Goal: Task Accomplishment & Management: Manage account settings

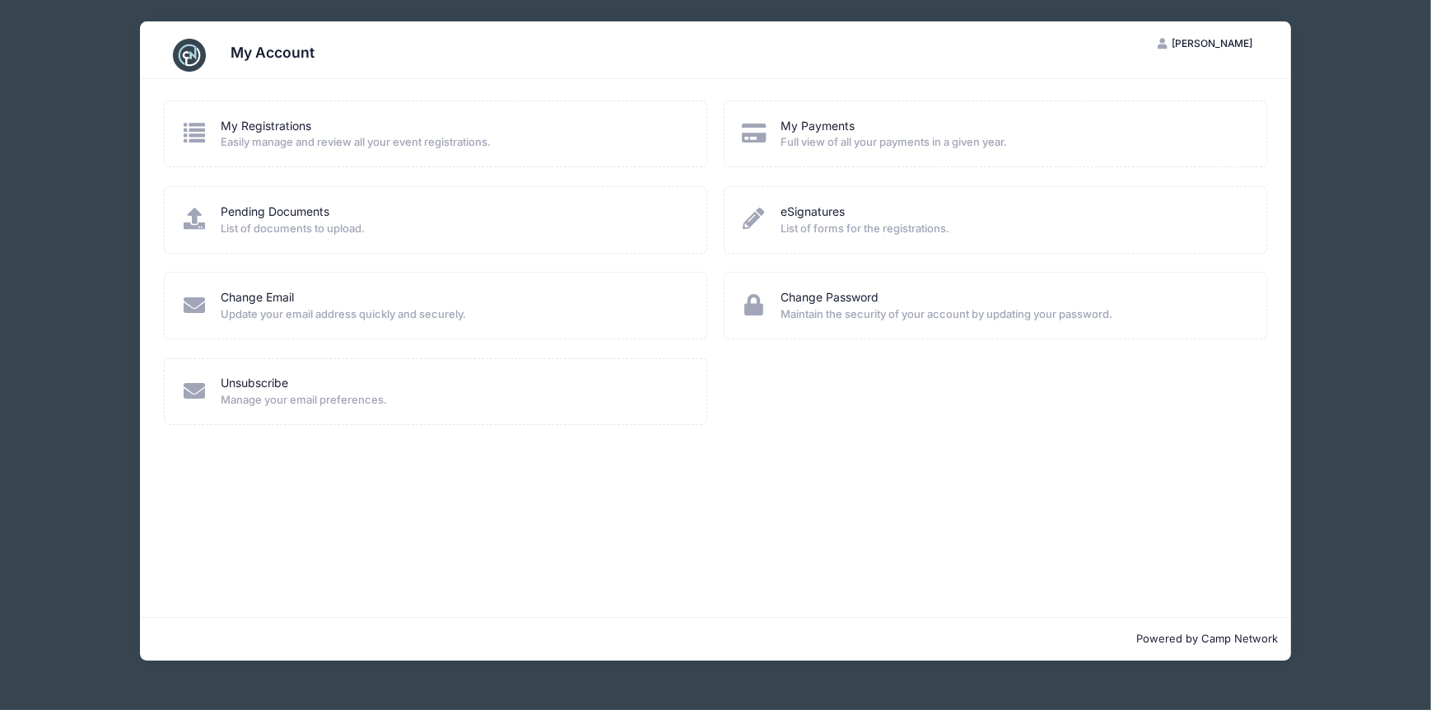
click at [257, 134] on span "Easily manage and review all your event registrations." at bounding box center [453, 142] width 464 height 16
drag, startPoint x: 257, startPoint y: 115, endPoint x: 255, endPoint y: 124, distance: 9.2
click at [255, 119] on div "My Registrations Easily manage and review all your event registrations." at bounding box center [435, 133] width 543 height 67
click at [257, 131] on link "My Registrations" at bounding box center [266, 126] width 91 height 17
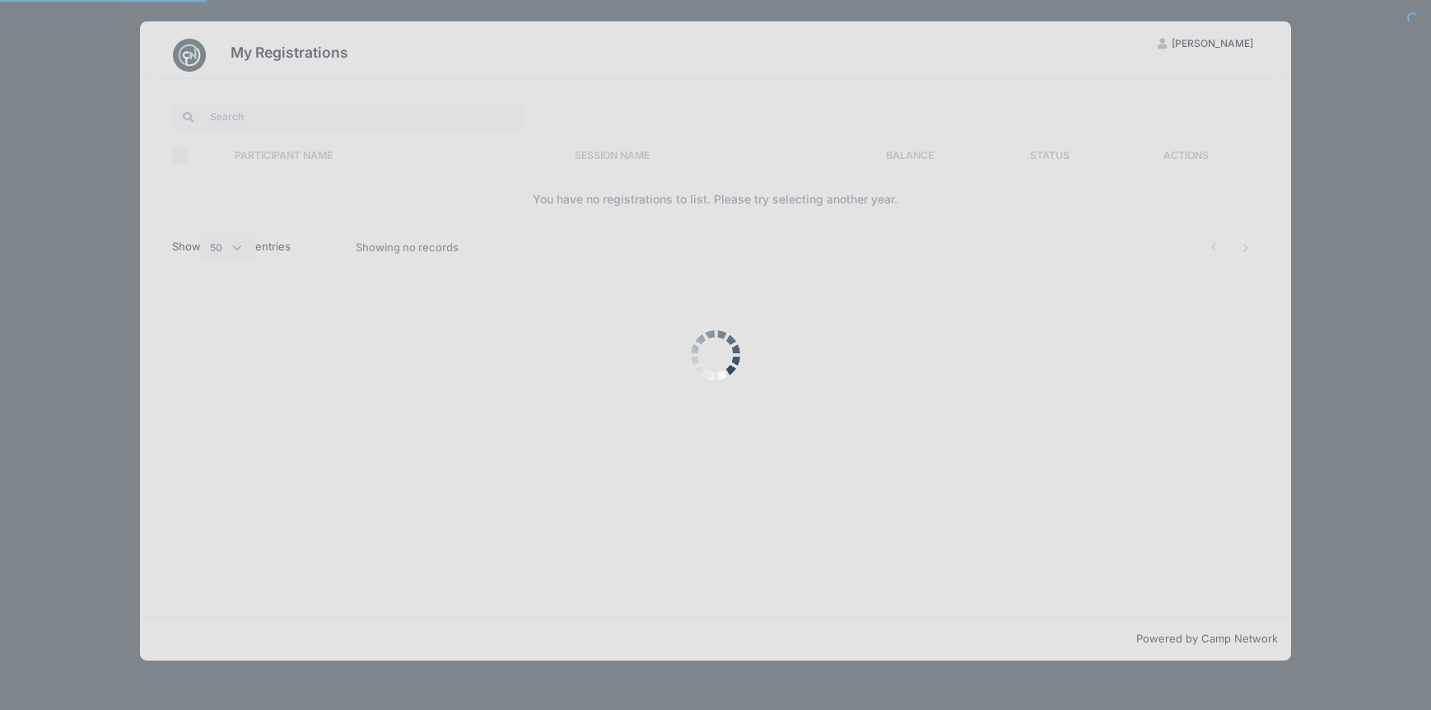
select select "50"
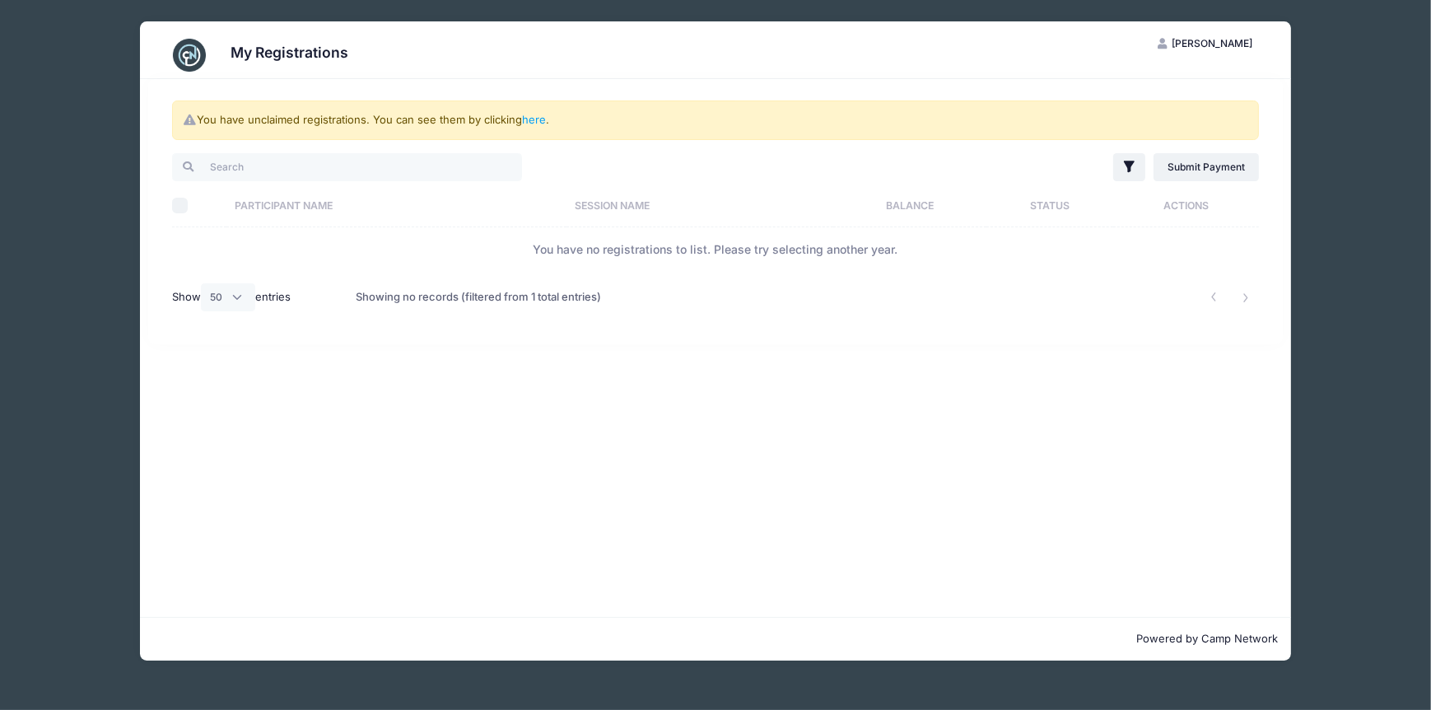
click at [682, 207] on th "Session Name" at bounding box center [700, 206] width 267 height 44
click at [595, 208] on th "Session Name" at bounding box center [701, 206] width 297 height 44
click at [1228, 41] on span "[PERSON_NAME]" at bounding box center [1213, 43] width 82 height 12
click at [1169, 91] on link "My Account" at bounding box center [1165, 83] width 190 height 31
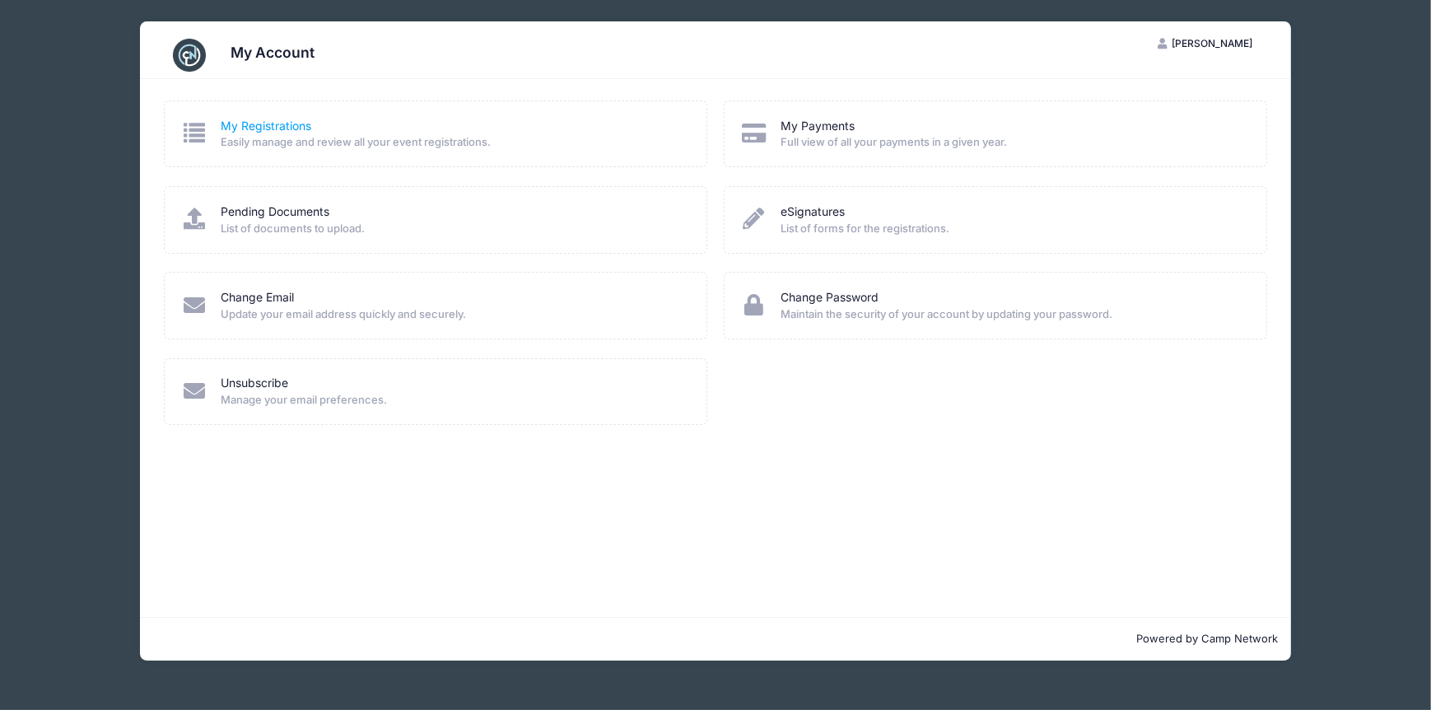
click at [241, 128] on link "My Registrations" at bounding box center [266, 126] width 91 height 17
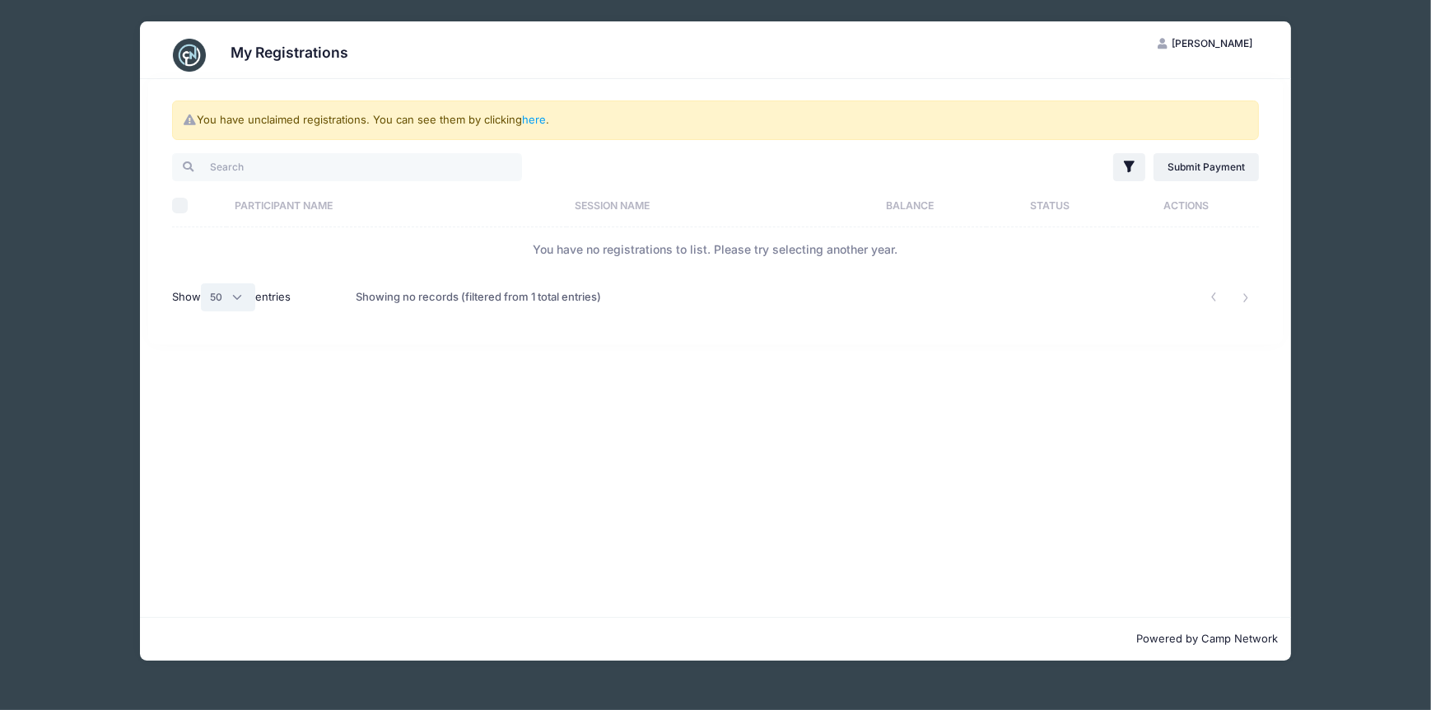
click at [240, 301] on select "All 10 25 50" at bounding box center [228, 297] width 54 height 28
select select "-1"
click at [203, 283] on select "All 10 25 50" at bounding box center [228, 297] width 54 height 28
click at [1215, 301] on link "1" at bounding box center [1214, 297] width 27 height 27
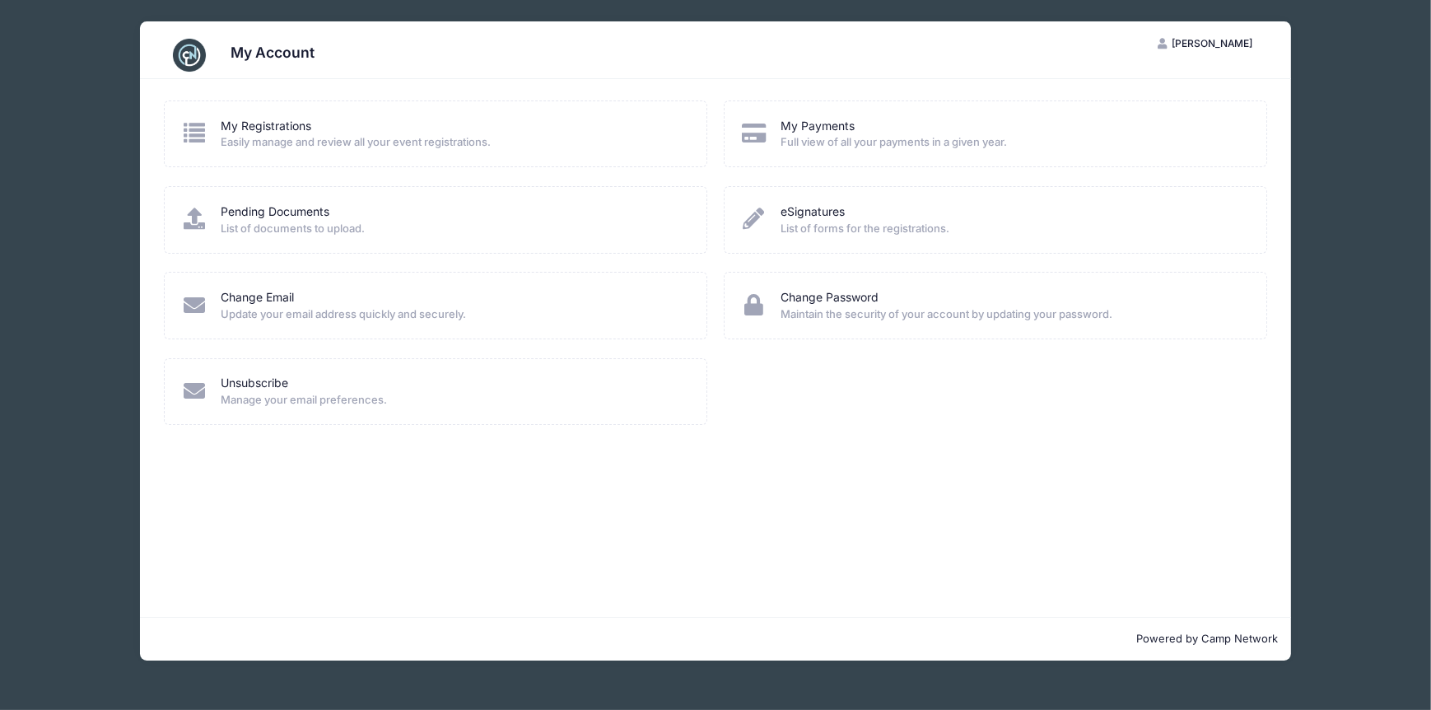
click at [1209, 46] on span "[PERSON_NAME]" at bounding box center [1213, 43] width 82 height 12
click at [1144, 130] on link "Logout" at bounding box center [1165, 126] width 190 height 31
